Goal: Information Seeking & Learning: Learn about a topic

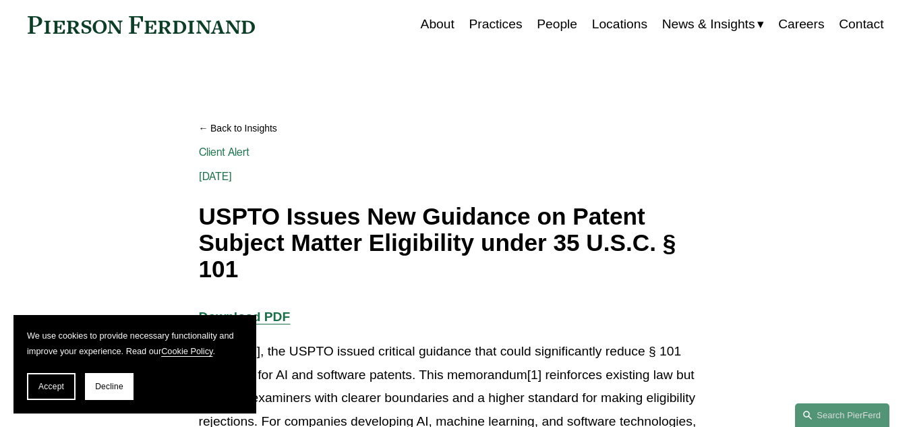
scroll to position [135, 0]
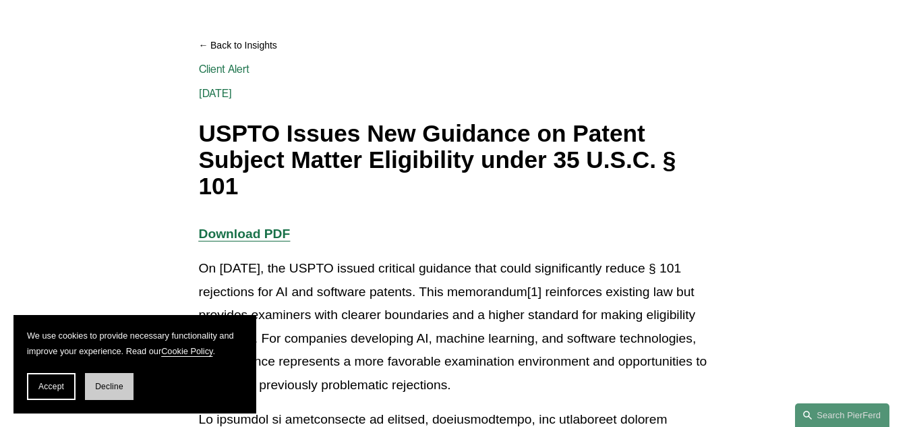
click at [116, 388] on span "Decline" at bounding box center [109, 386] width 28 height 9
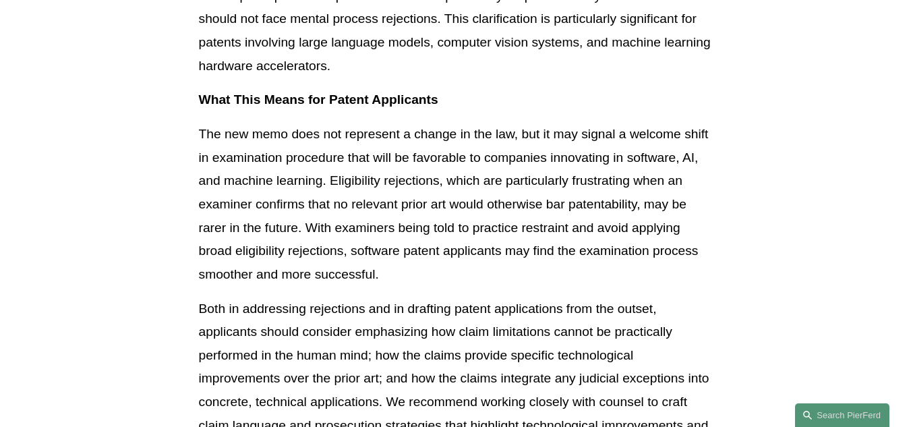
scroll to position [2091, 0]
click at [322, 165] on p "The new memo does not represent a change in the law, but it may signal a welcom…" at bounding box center [456, 204] width 514 height 163
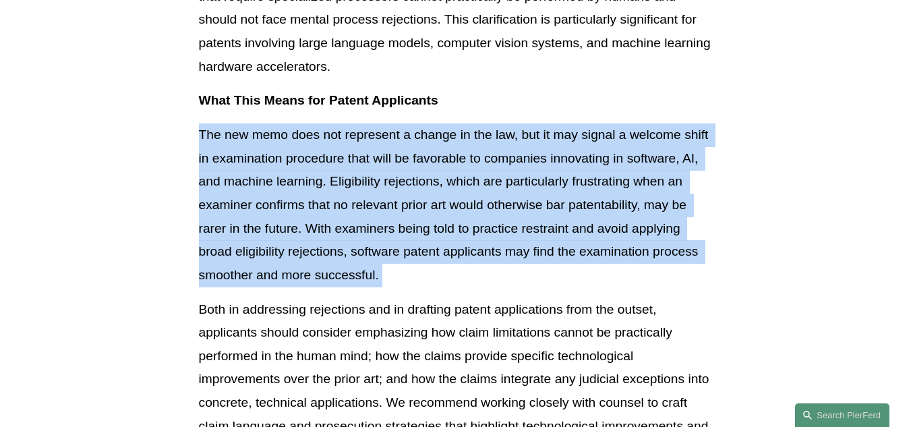
click at [322, 165] on p "The new memo does not represent a change in the law, but it may signal a welcom…" at bounding box center [456, 204] width 514 height 163
click at [323, 173] on p "The new memo does not represent a change in the law, but it may signal a welcom…" at bounding box center [456, 204] width 514 height 163
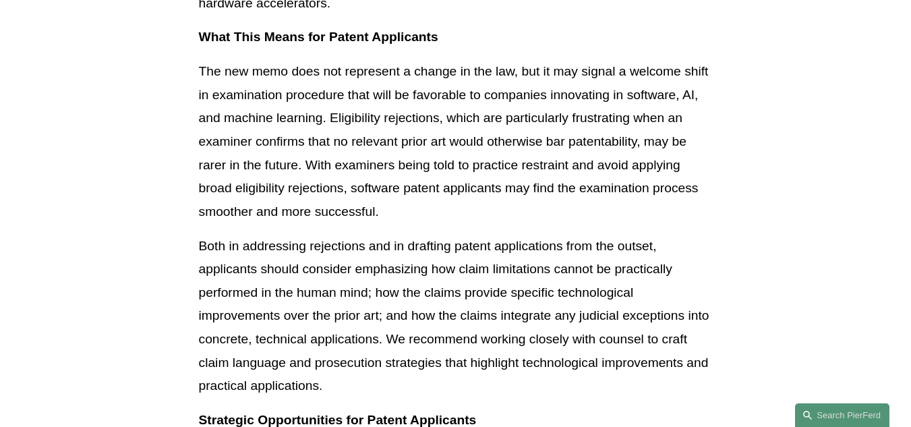
scroll to position [2226, 0]
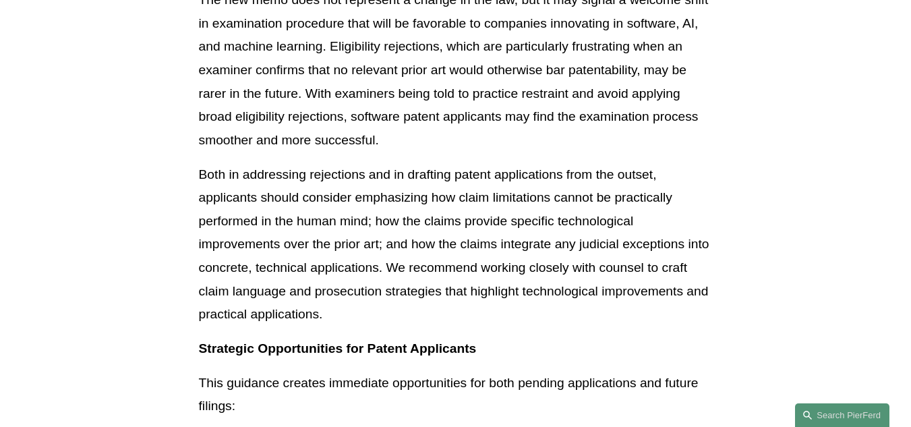
click at [356, 210] on p "Both in addressing rejections and in drafting patent applications from the outs…" at bounding box center [456, 244] width 514 height 163
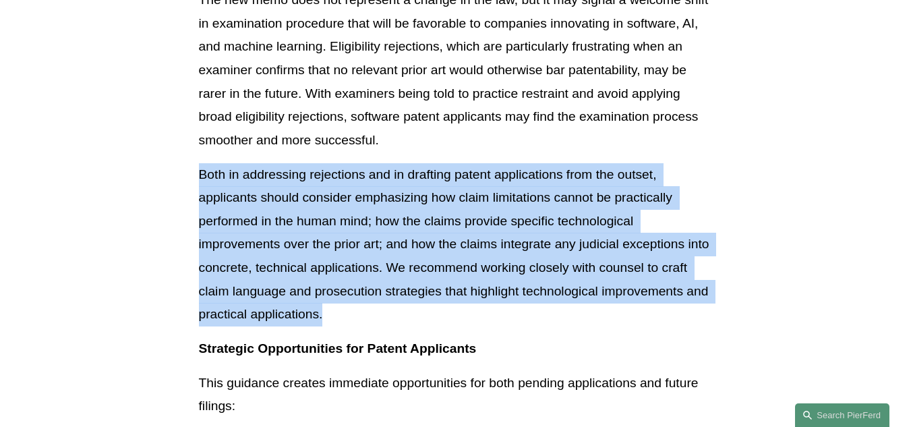
click at [356, 210] on p "Both in addressing rejections and in drafting patent applications from the outs…" at bounding box center [456, 244] width 514 height 163
click at [341, 221] on p "Both in addressing rejections and in drafting patent applications from the outs…" at bounding box center [456, 244] width 514 height 163
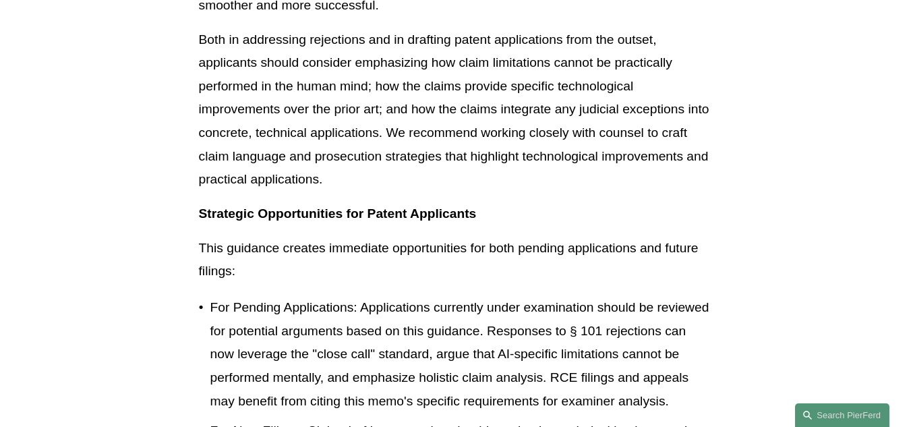
scroll to position [2428, 0]
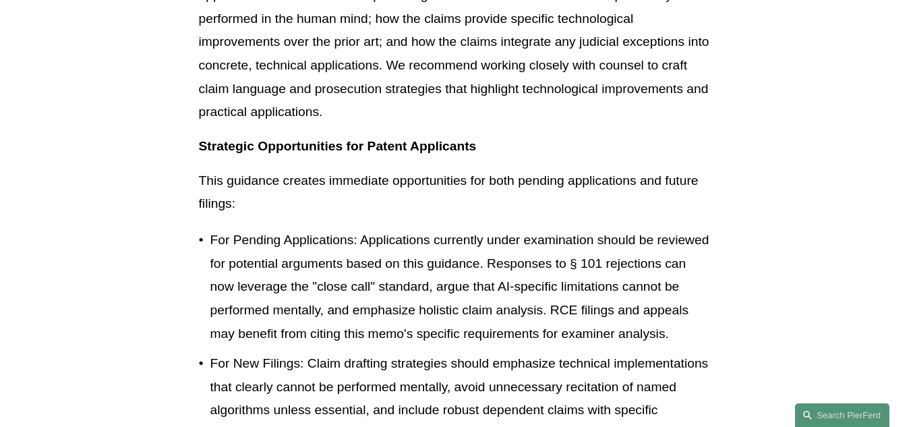
click at [279, 266] on p "For Pending Applications: Applications currently under examination should be re…" at bounding box center [461, 287] width 502 height 117
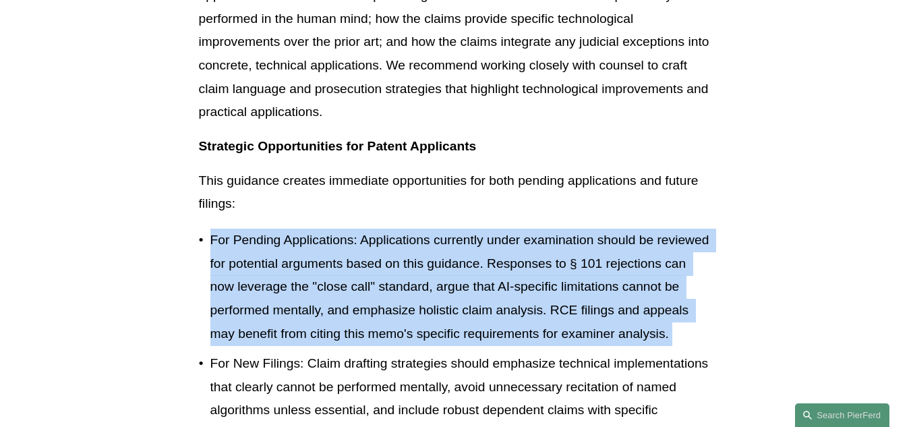
click at [279, 266] on p "For Pending Applications: Applications currently under examination should be re…" at bounding box center [461, 287] width 502 height 117
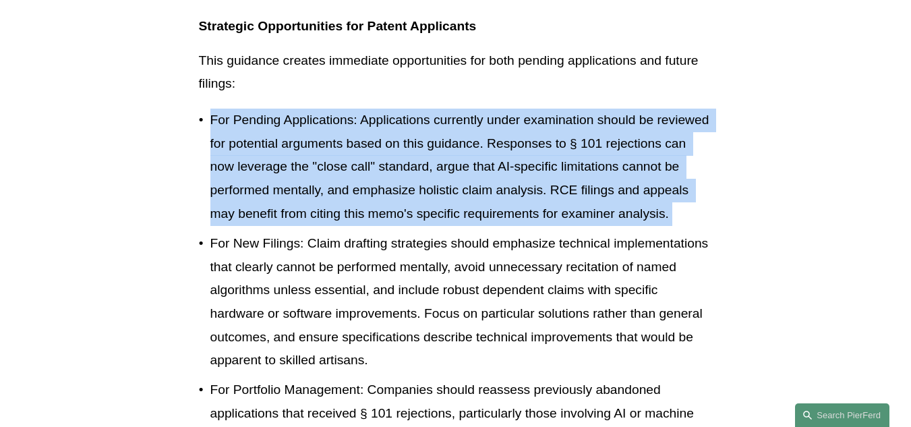
scroll to position [2563, 0]
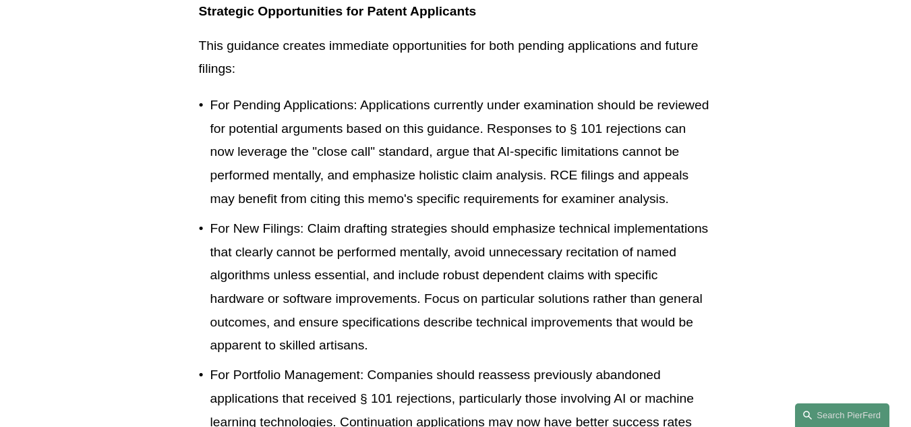
click at [279, 267] on p "For New Filings: Claim drafting strategies should emphasize technical implement…" at bounding box center [461, 287] width 502 height 140
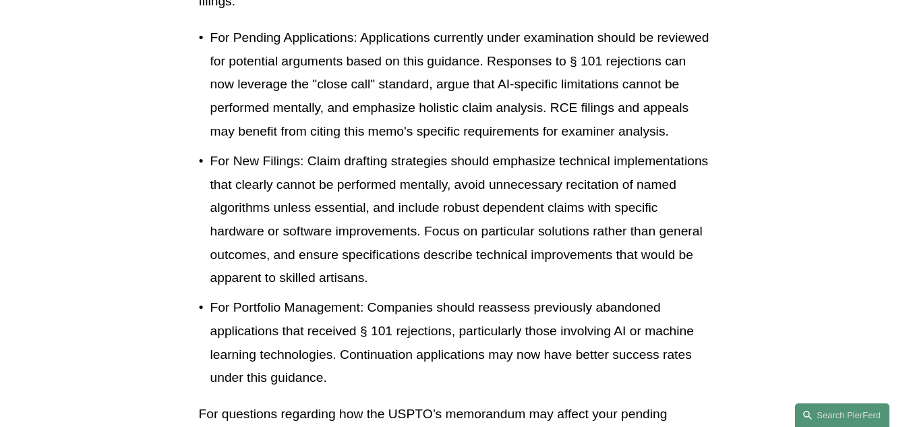
click at [283, 237] on p "For New Filings: Claim drafting strategies should emphasize technical implement…" at bounding box center [461, 220] width 502 height 140
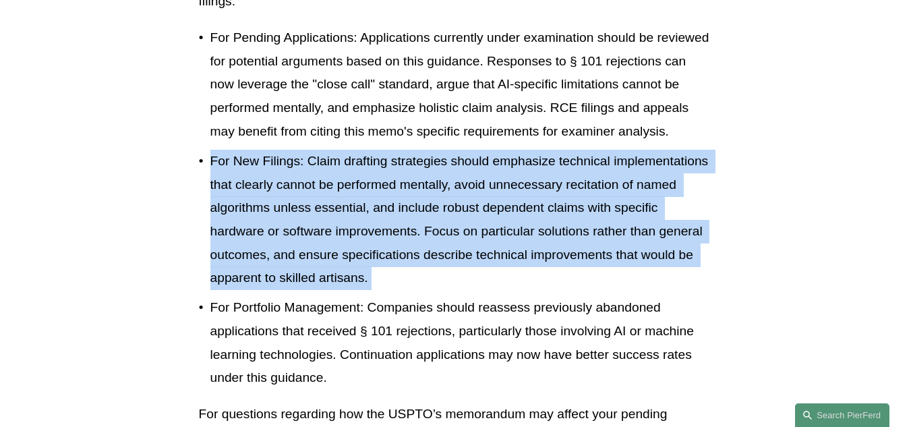
click at [283, 237] on p "For New Filings: Claim drafting strategies should emphasize technical implement…" at bounding box center [461, 220] width 502 height 140
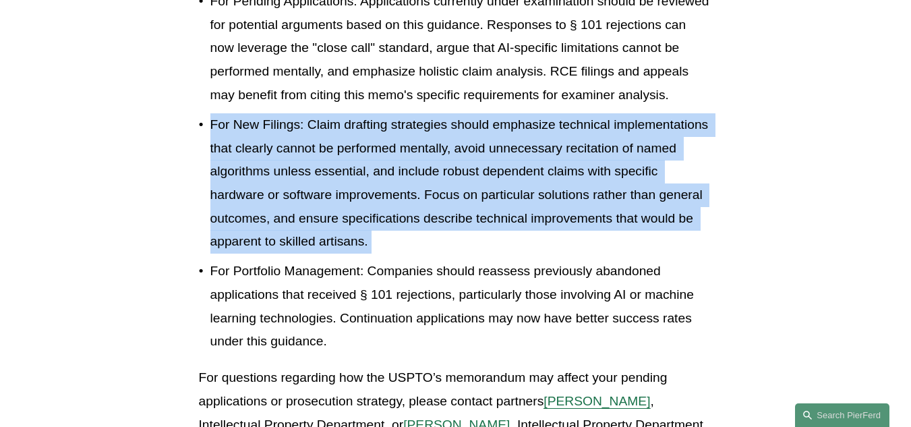
scroll to position [2698, 0]
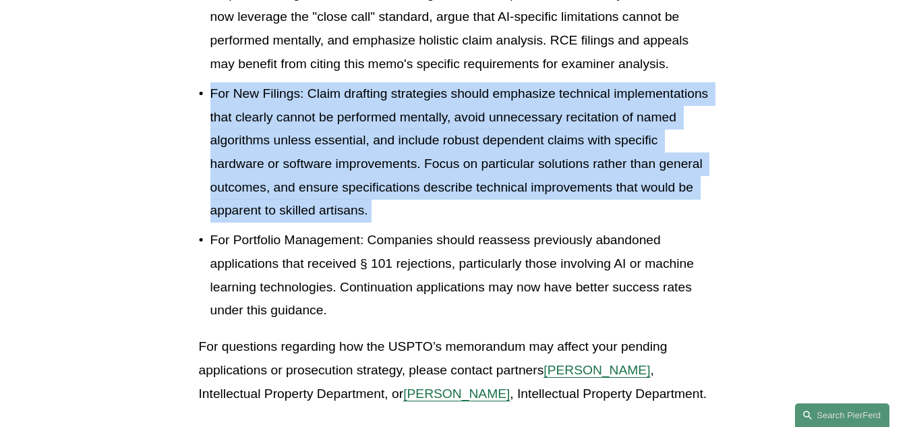
click at [393, 259] on p "For Portfolio Management: Companies should reassess previously abandoned applic…" at bounding box center [461, 276] width 502 height 94
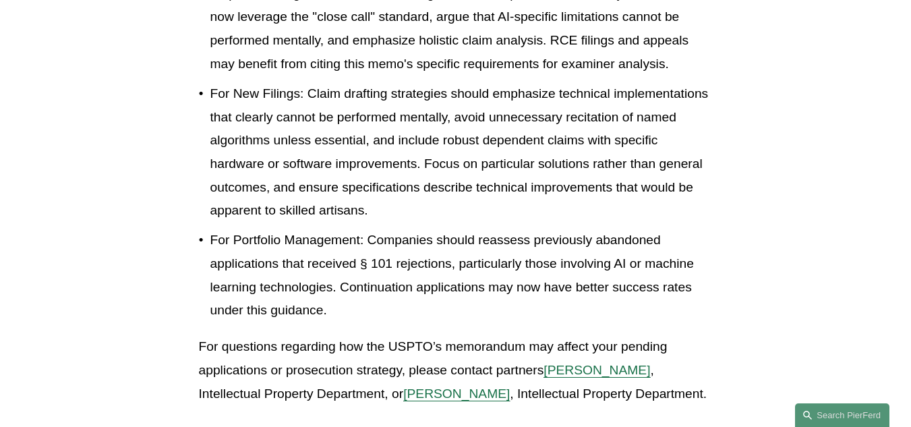
click at [339, 274] on p "For Portfolio Management: Companies should reassess previously abandoned applic…" at bounding box center [461, 276] width 502 height 94
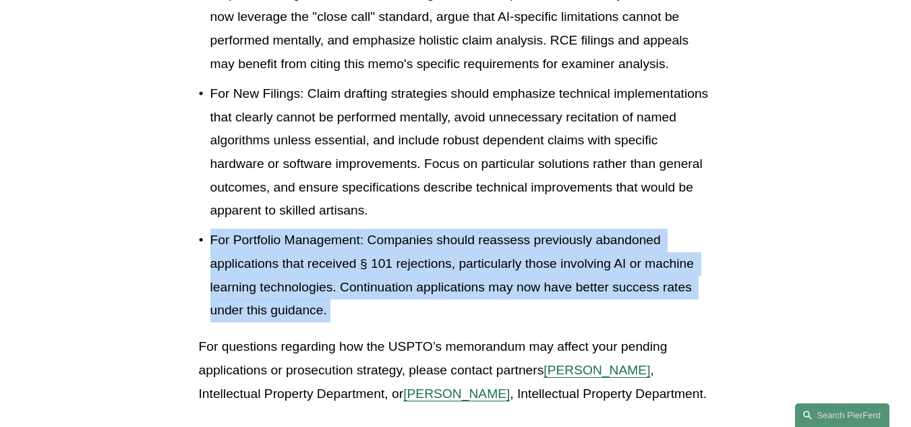
click at [339, 274] on p "For Portfolio Management: Companies should reassess previously abandoned applic…" at bounding box center [461, 276] width 502 height 94
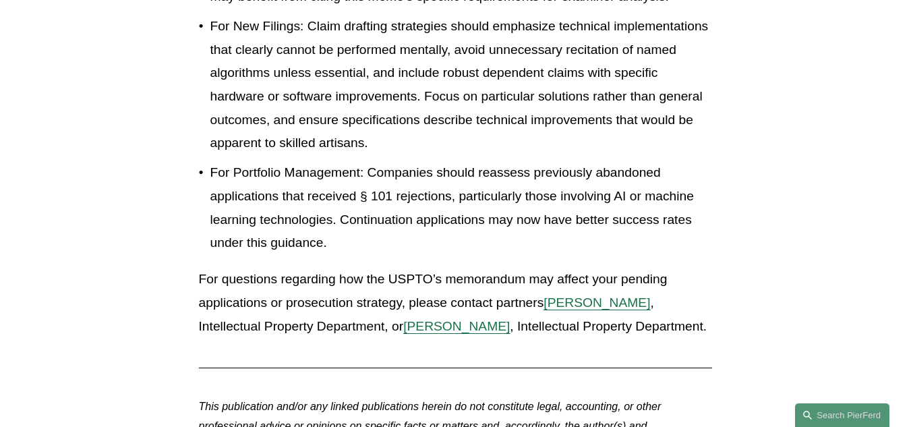
click at [377, 281] on p "For questions regarding how the USPTO’s memorandum may affect your pending appl…" at bounding box center [456, 303] width 514 height 70
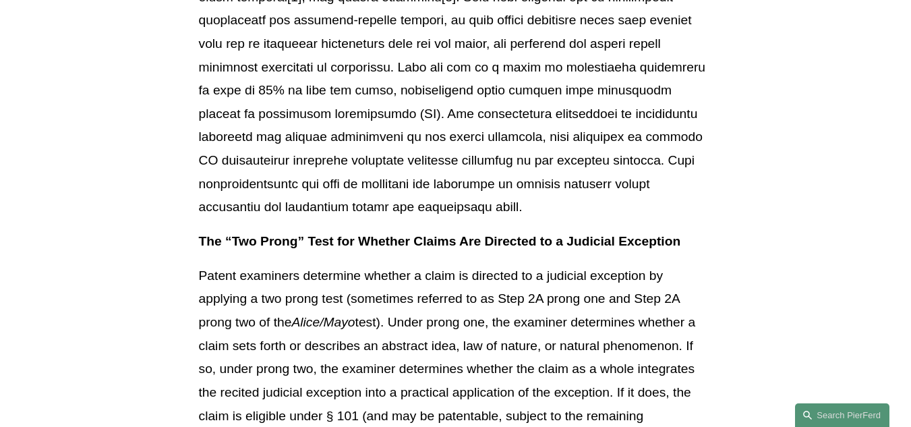
scroll to position [772, 0]
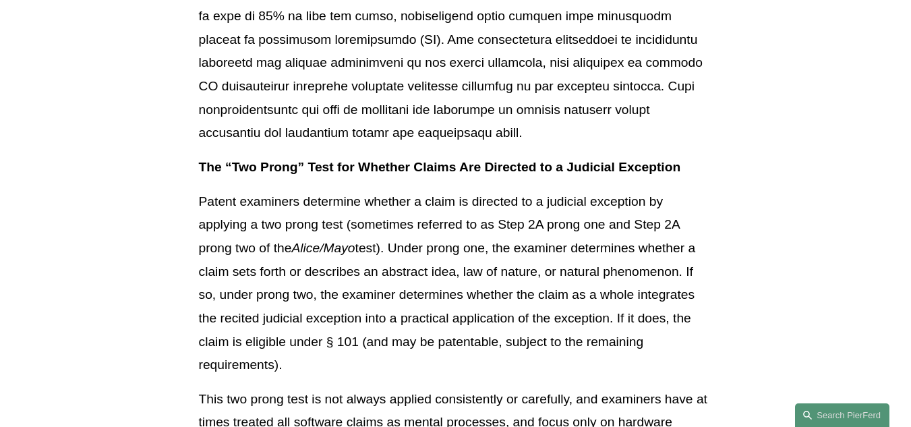
click at [367, 304] on p "Patent examiners determine whether a claim is directed to a judicial exception …" at bounding box center [456, 283] width 514 height 187
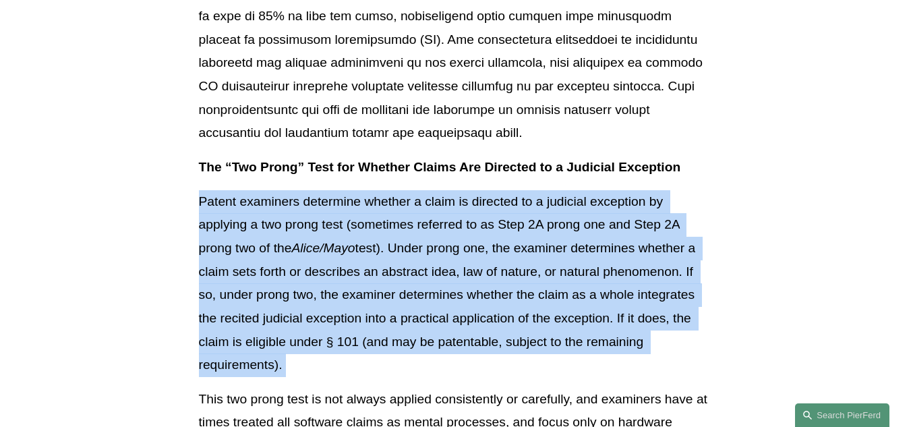
click at [367, 304] on p "Patent examiners determine whether a claim is directed to a judicial exception …" at bounding box center [456, 283] width 514 height 187
click at [368, 310] on p "Patent examiners determine whether a claim is directed to a judicial exception …" at bounding box center [456, 283] width 514 height 187
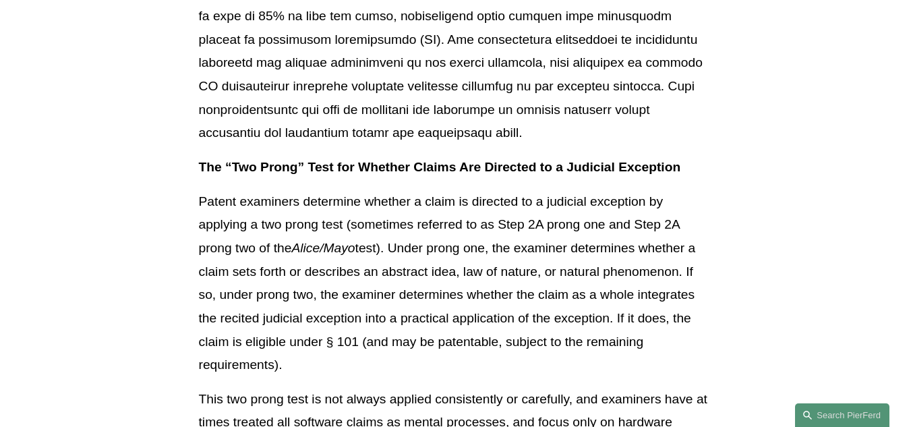
drag, startPoint x: 362, startPoint y: 348, endPoint x: 370, endPoint y: 351, distance: 8.1
click at [363, 349] on p "Patent examiners determine whether a claim is directed to a judicial exception …" at bounding box center [456, 283] width 514 height 187
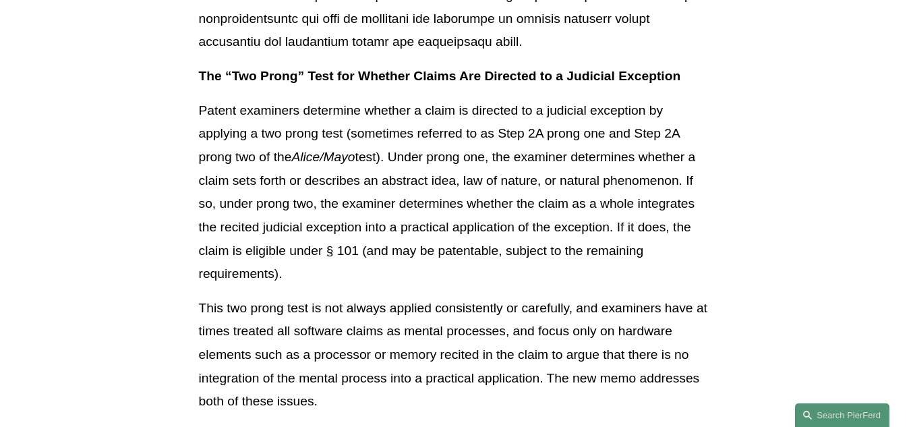
scroll to position [974, 0]
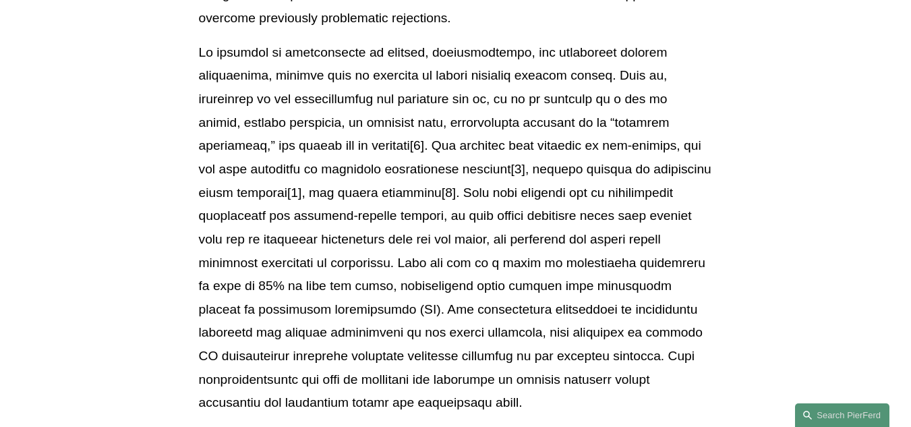
click at [420, 143] on p at bounding box center [456, 228] width 514 height 374
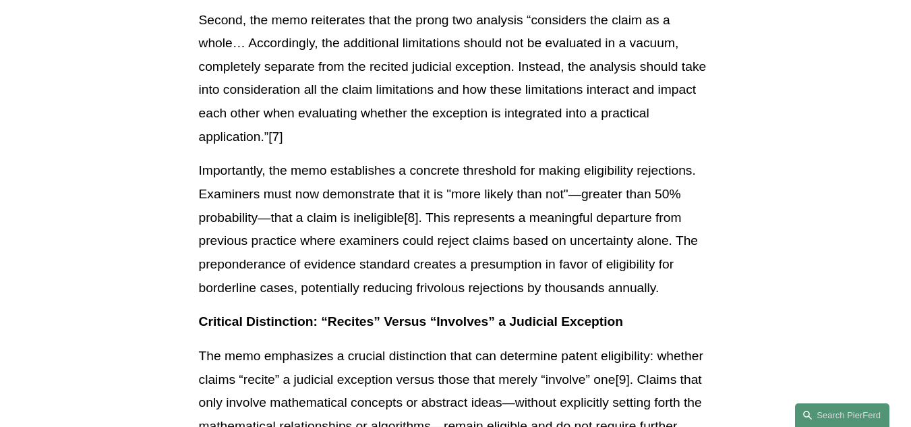
scroll to position [1446, 0]
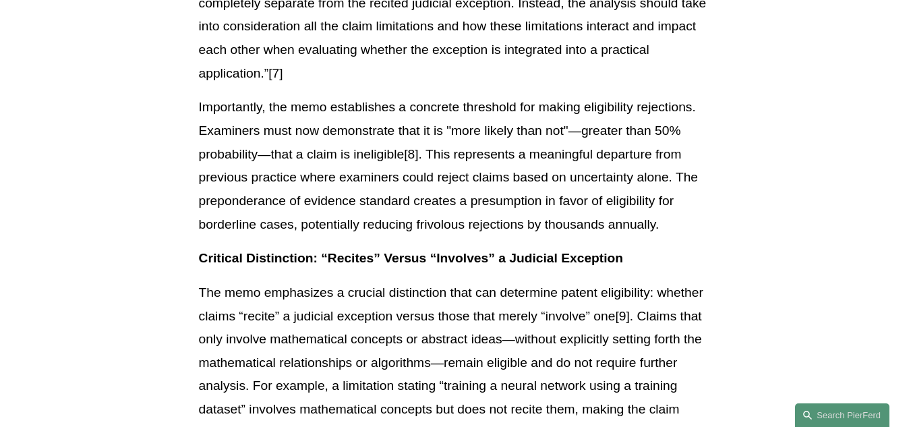
click at [291, 291] on p "The memo emphasizes a crucial distinction that can determine patent eligibility…" at bounding box center [456, 397] width 514 height 233
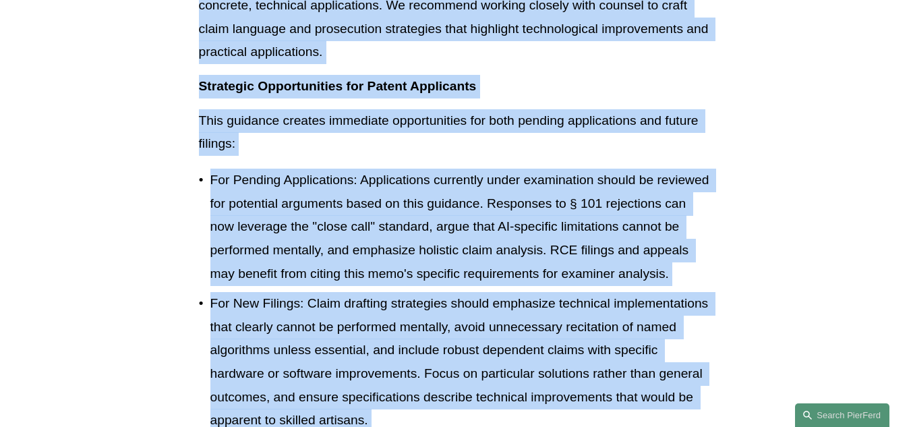
scroll to position [2599, 0]
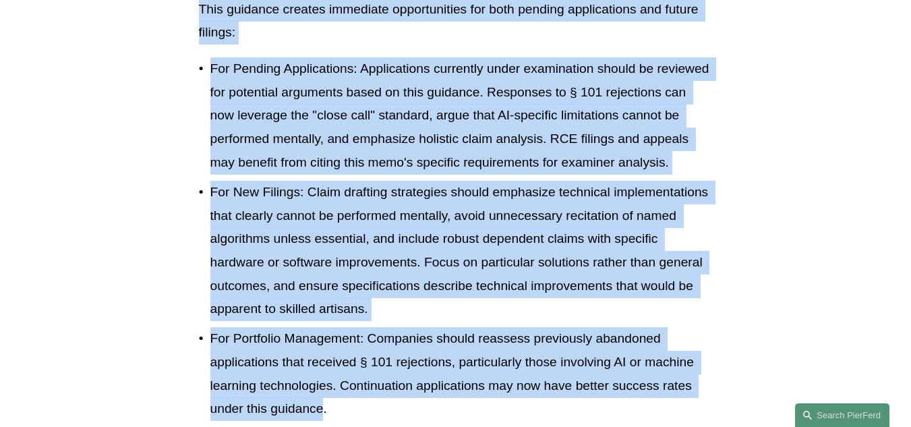
drag, startPoint x: 196, startPoint y: 260, endPoint x: 322, endPoint y: 408, distance: 194.7
copy div "Loremips Dolorsitame: “Consect” Adipis “Elitsedd” e Temporin Utlaboree Dol magn…"
click at [320, 389] on p "For Portfolio Management: Companies should reassess previously abandoned applic…" at bounding box center [461, 374] width 502 height 94
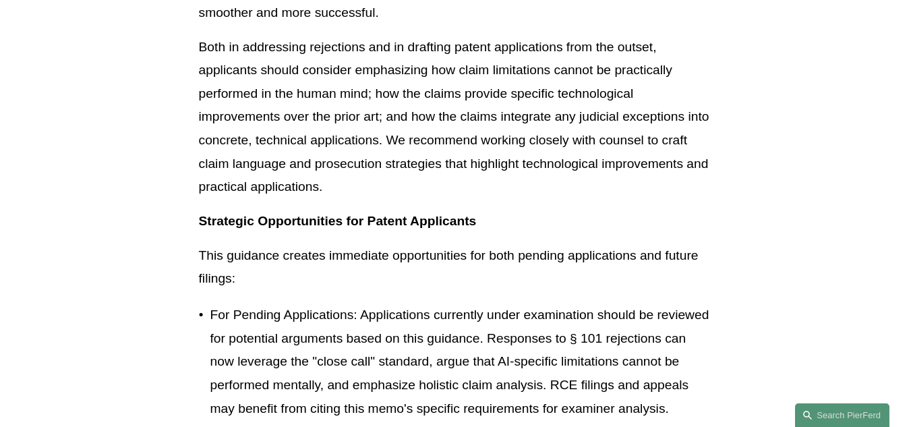
scroll to position [2330, 0]
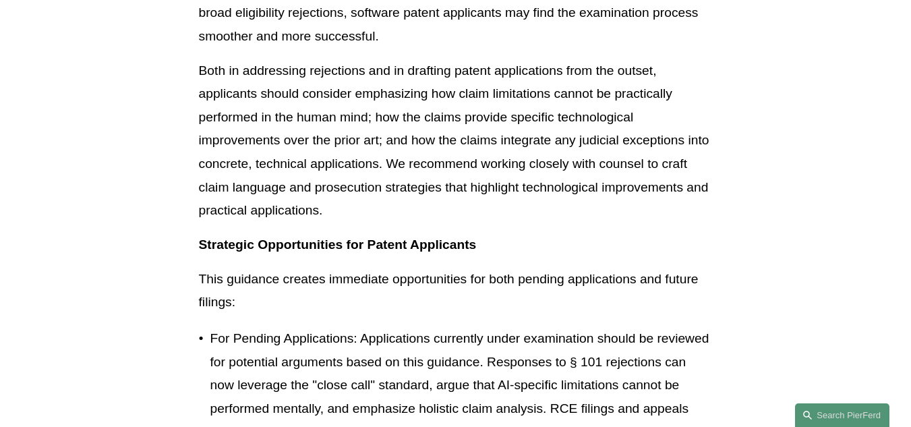
click at [451, 186] on p "Both in addressing rejections and in drafting patent applications from the outs…" at bounding box center [456, 140] width 514 height 163
click at [449, 187] on p "Both in addressing rejections and in drafting patent applications from the outs…" at bounding box center [456, 140] width 514 height 163
click at [448, 188] on p "Both in addressing rejections and in drafting patent applications from the outs…" at bounding box center [456, 140] width 514 height 163
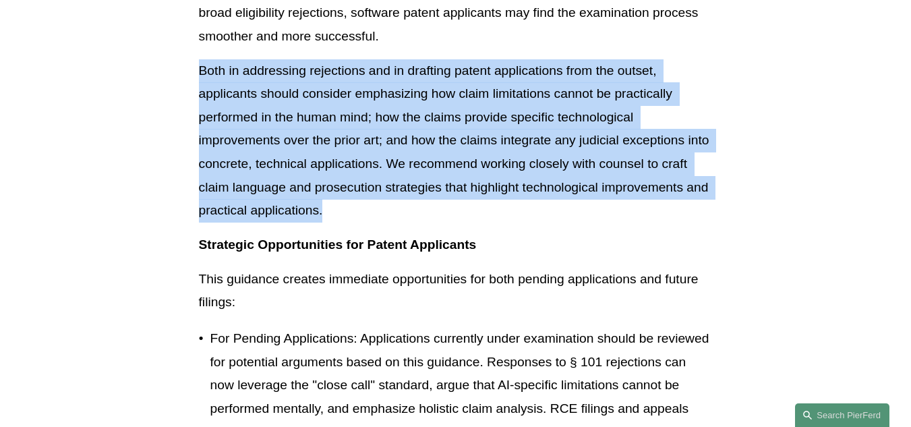
click at [448, 188] on p "Both in addressing rejections and in drafting patent applications from the outs…" at bounding box center [456, 140] width 514 height 163
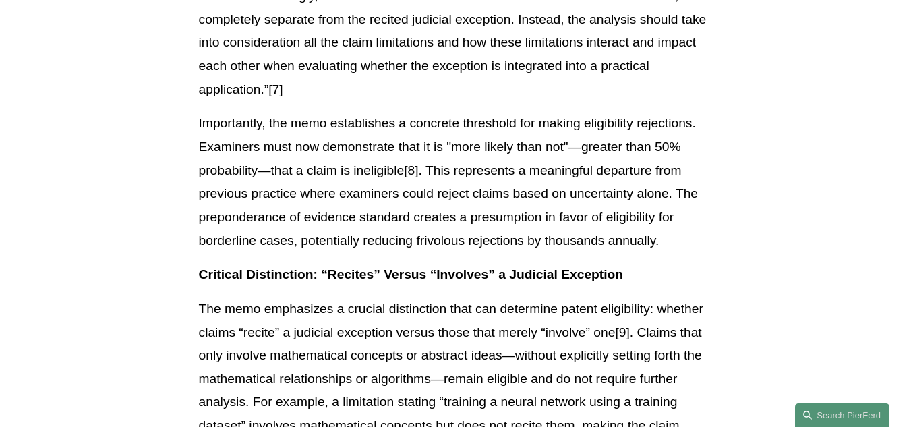
scroll to position [1453, 0]
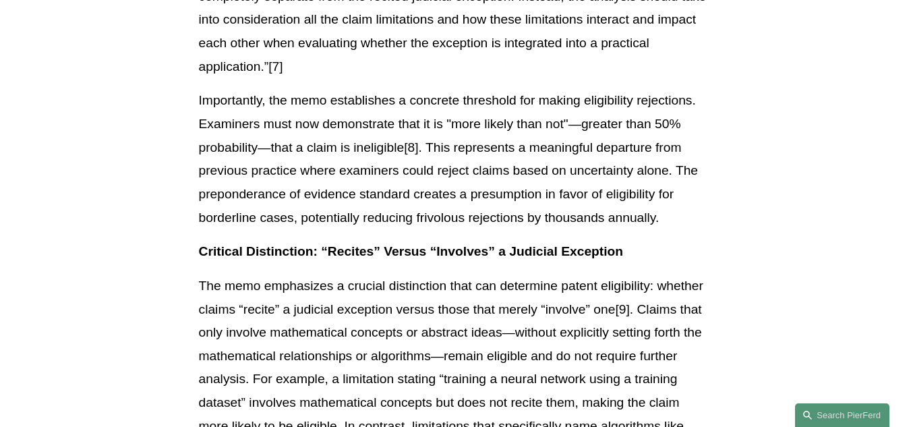
click at [266, 279] on p "The memo emphasizes a crucial distinction that can determine patent eligibility…" at bounding box center [456, 391] width 514 height 233
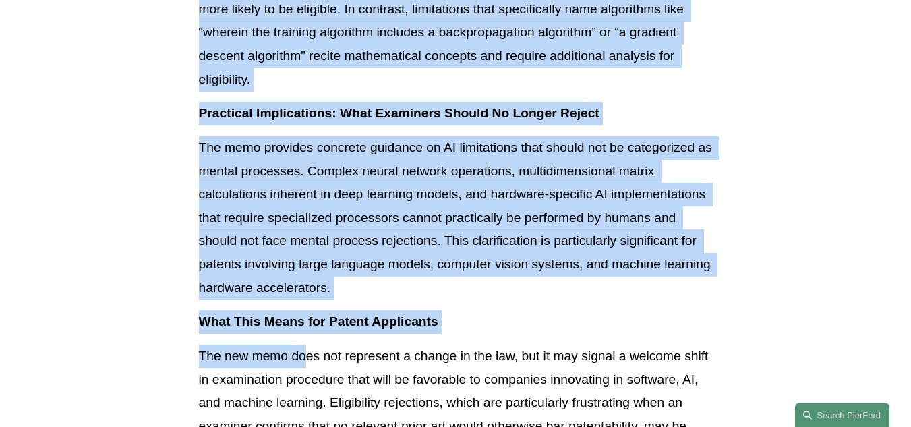
drag, startPoint x: 204, startPoint y: 247, endPoint x: 310, endPoint y: 439, distance: 219.5
click at [310, 426] on html "0 PierFerd Celebrates 250 Partner Milestone Skip to Content" at bounding box center [455, 132] width 911 height 4004
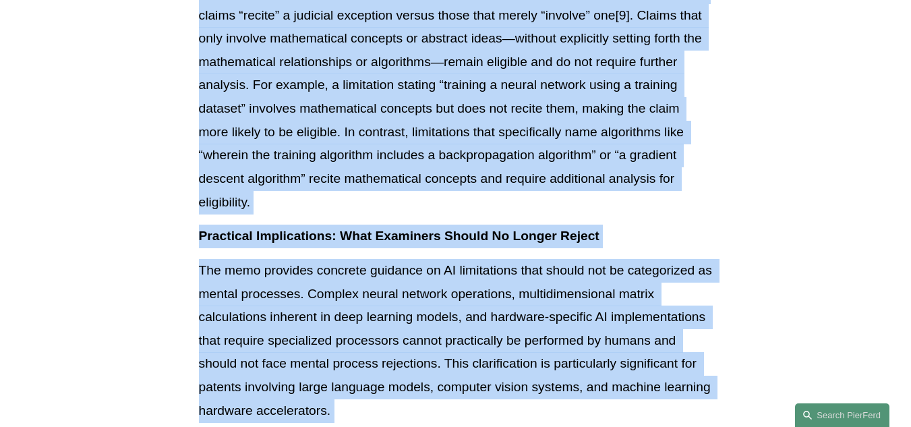
scroll to position [1553, 0]
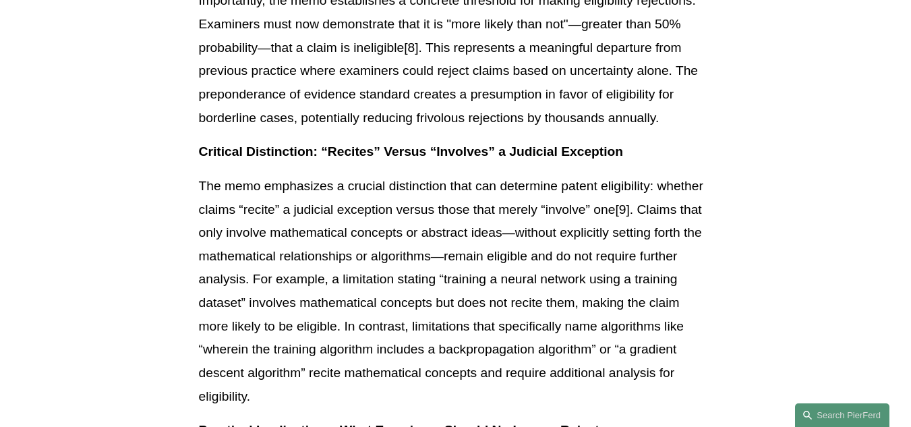
click at [196, 160] on div "Download PDF On [DATE], the USPTO issued critical guidance that could significa…" at bounding box center [456, 183] width 537 height 2757
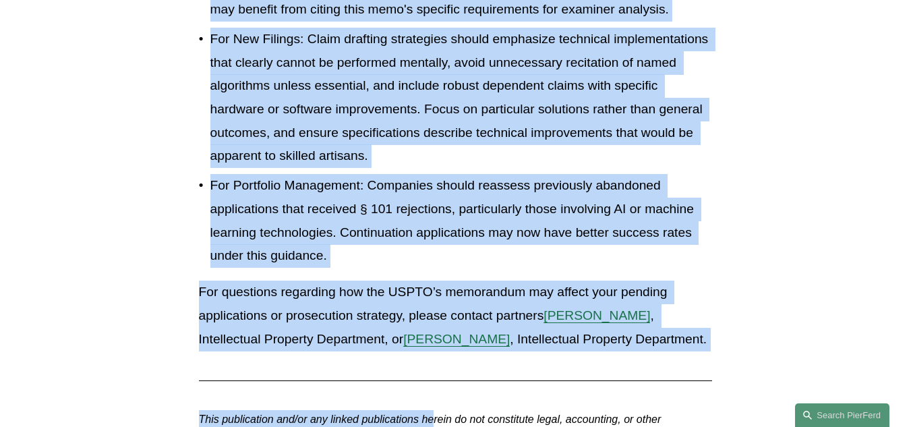
scroll to position [2774, 0]
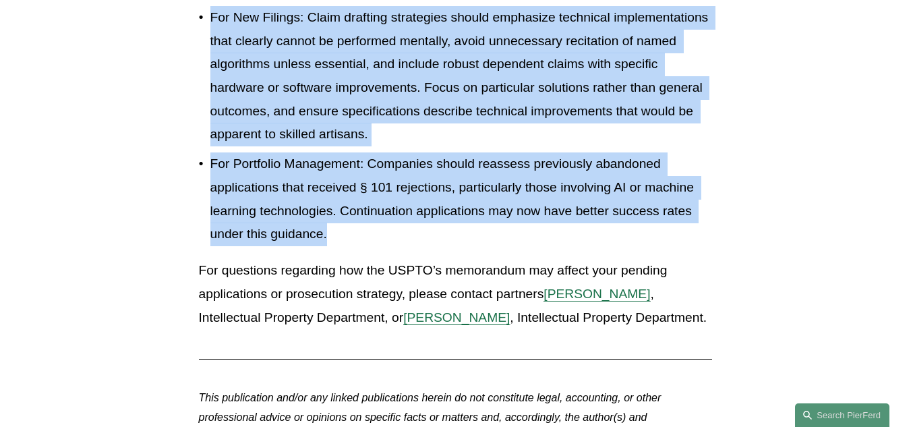
drag, startPoint x: 200, startPoint y: 150, endPoint x: 424, endPoint y: 233, distance: 237.9
copy div "Loremips Dolorsitame: “Consect” Adipis “Elitsedd” e Temporin Utlaboree Dol magn…"
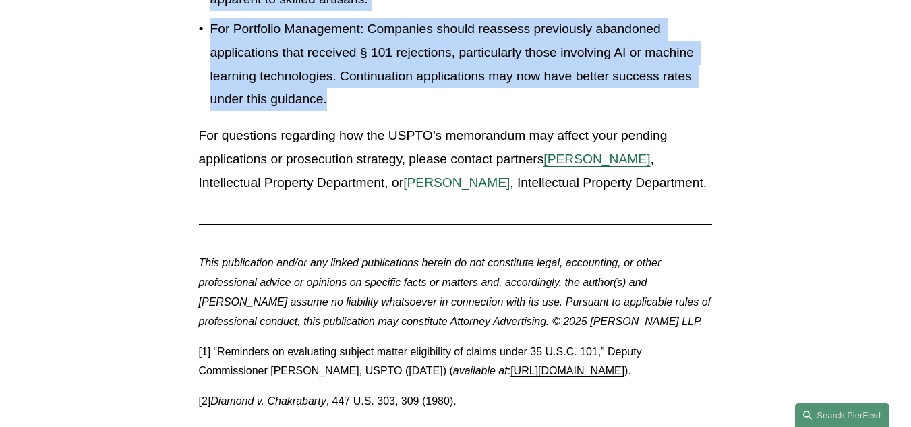
scroll to position [2976, 0]
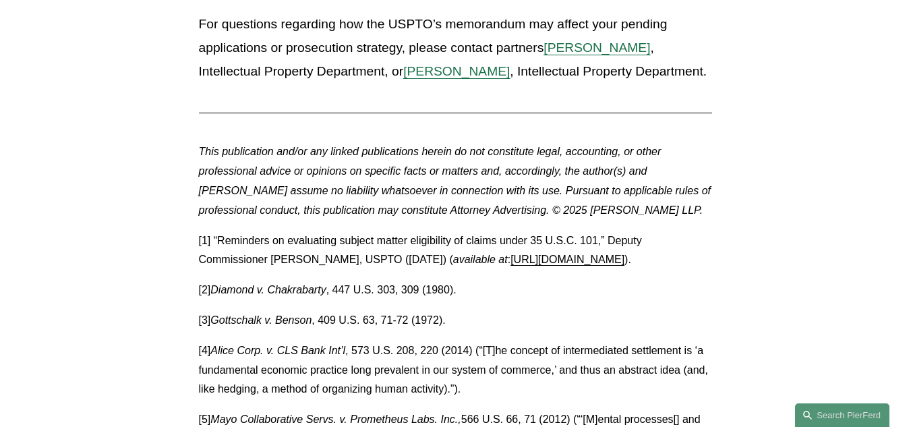
scroll to position [3044, 0]
